Goal: Navigation & Orientation: Find specific page/section

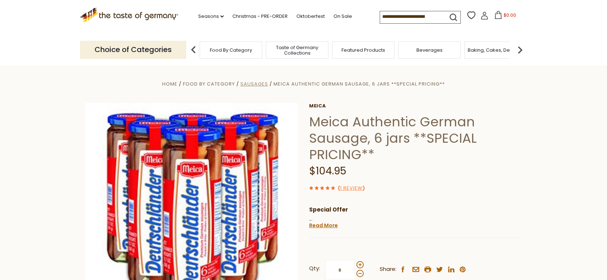
click at [245, 83] on span "Sausages" at bounding box center [254, 83] width 28 height 7
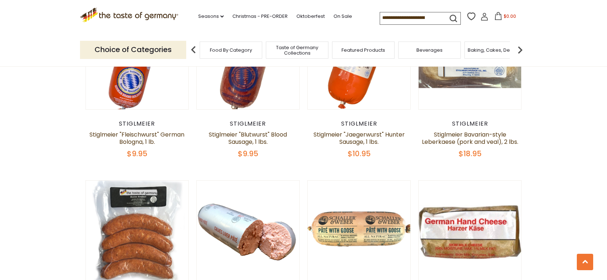
scroll to position [1622, 0]
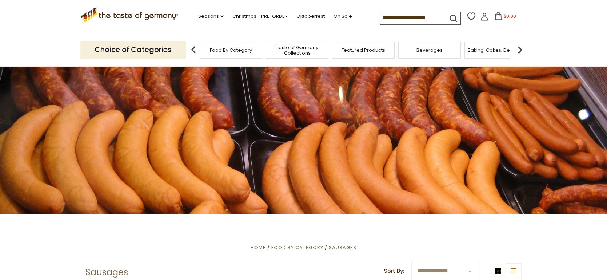
scroll to position [0, 0]
